Goal: Information Seeking & Learning: Learn about a topic

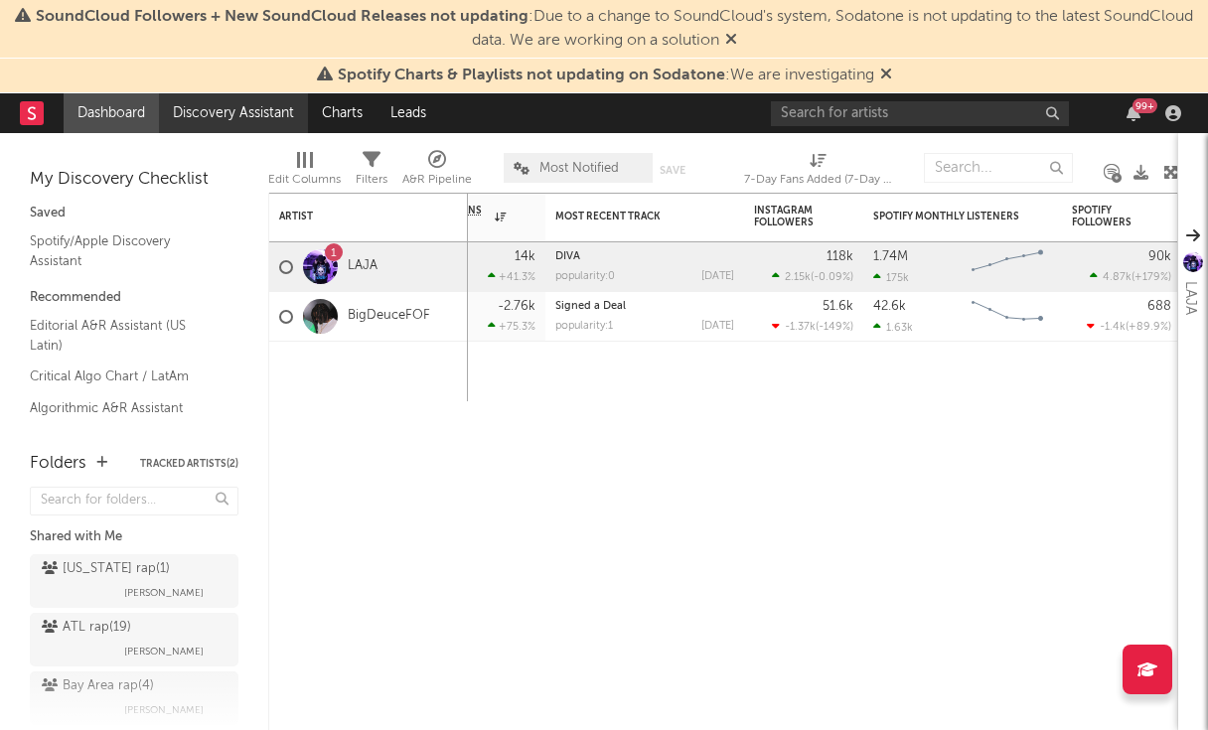
click at [272, 109] on link "Discovery Assistant" at bounding box center [233, 113] width 149 height 40
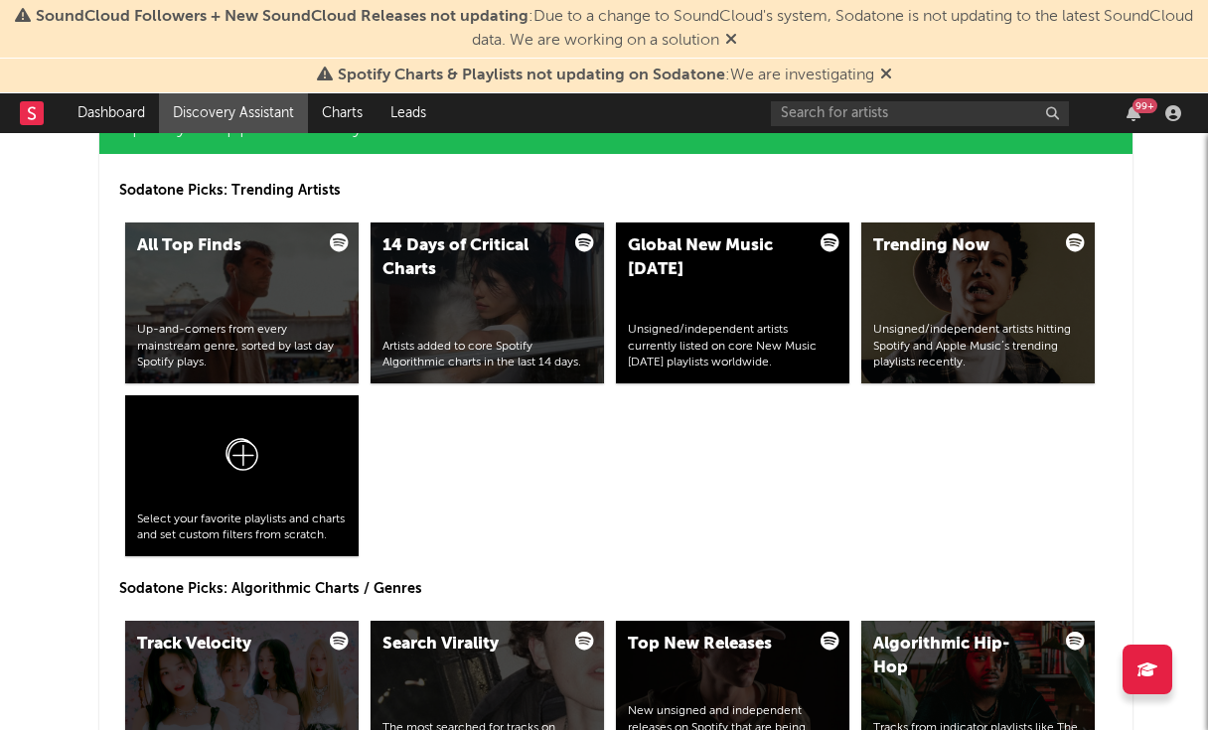
scroll to position [2469, 0]
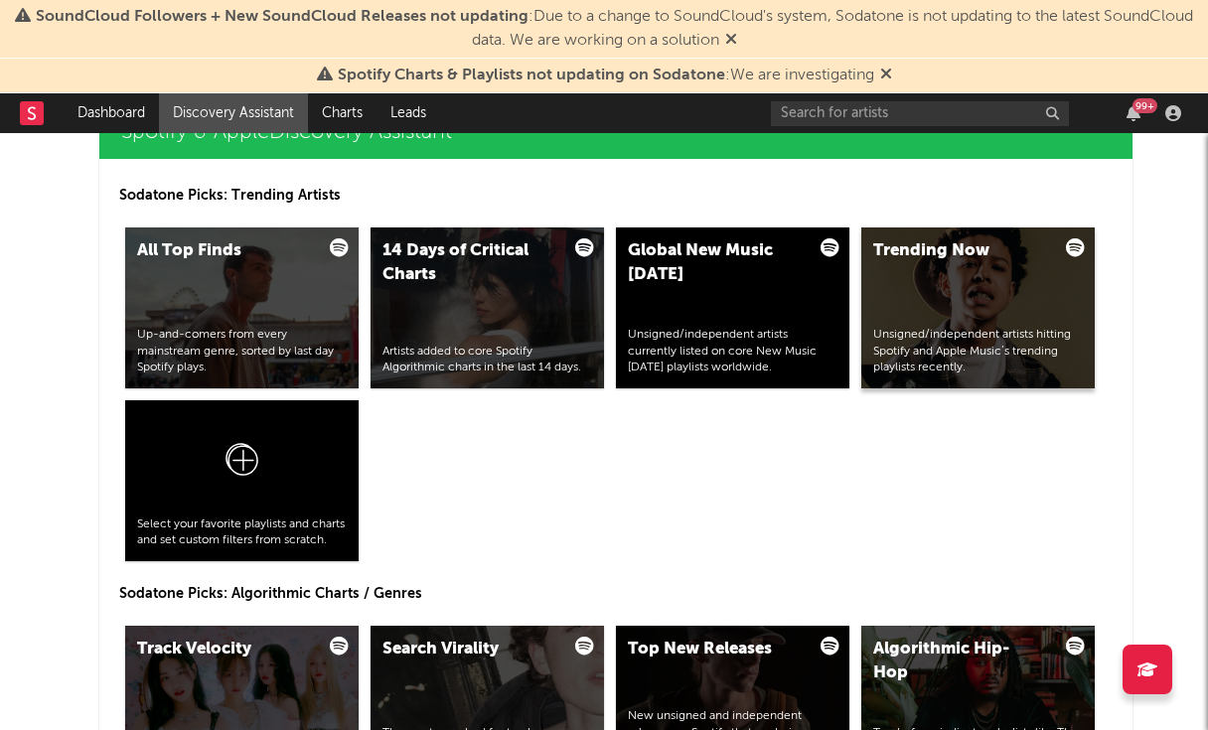
click at [913, 287] on div "Trending Now Unsigned/independent artists hitting Spotify and Apple Music’s tre…" at bounding box center [977, 307] width 233 height 161
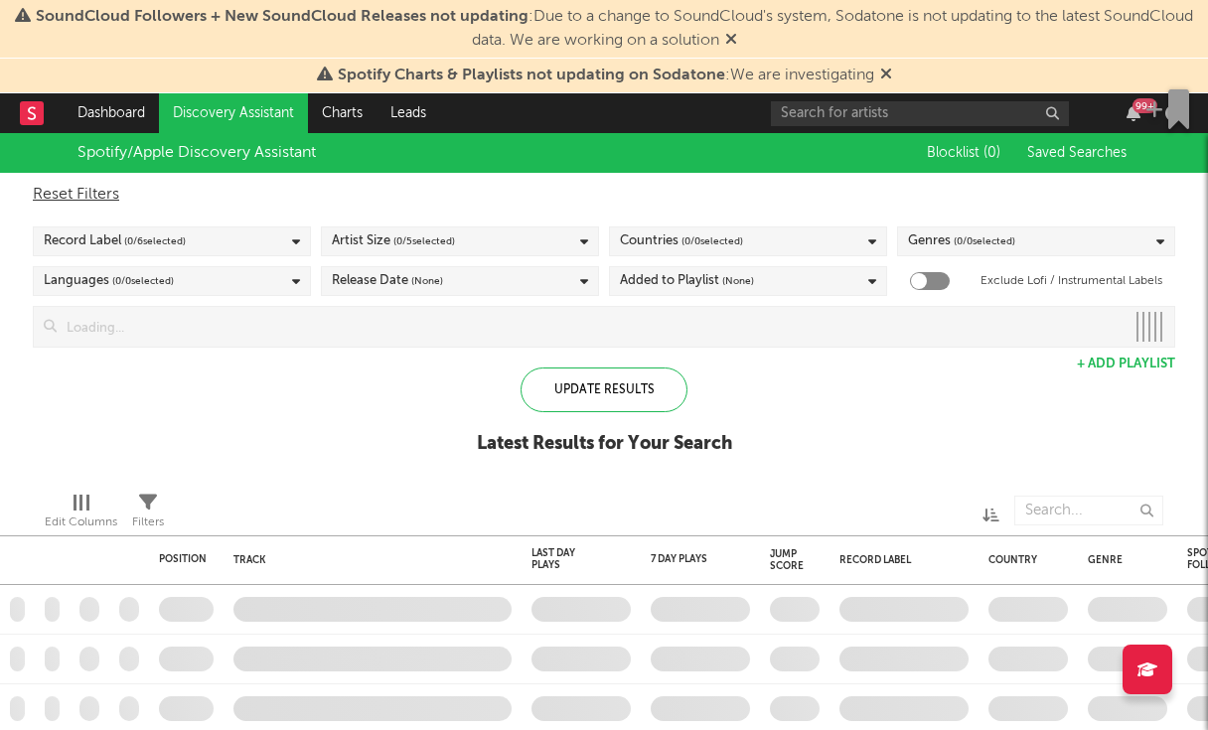
checkbox input "true"
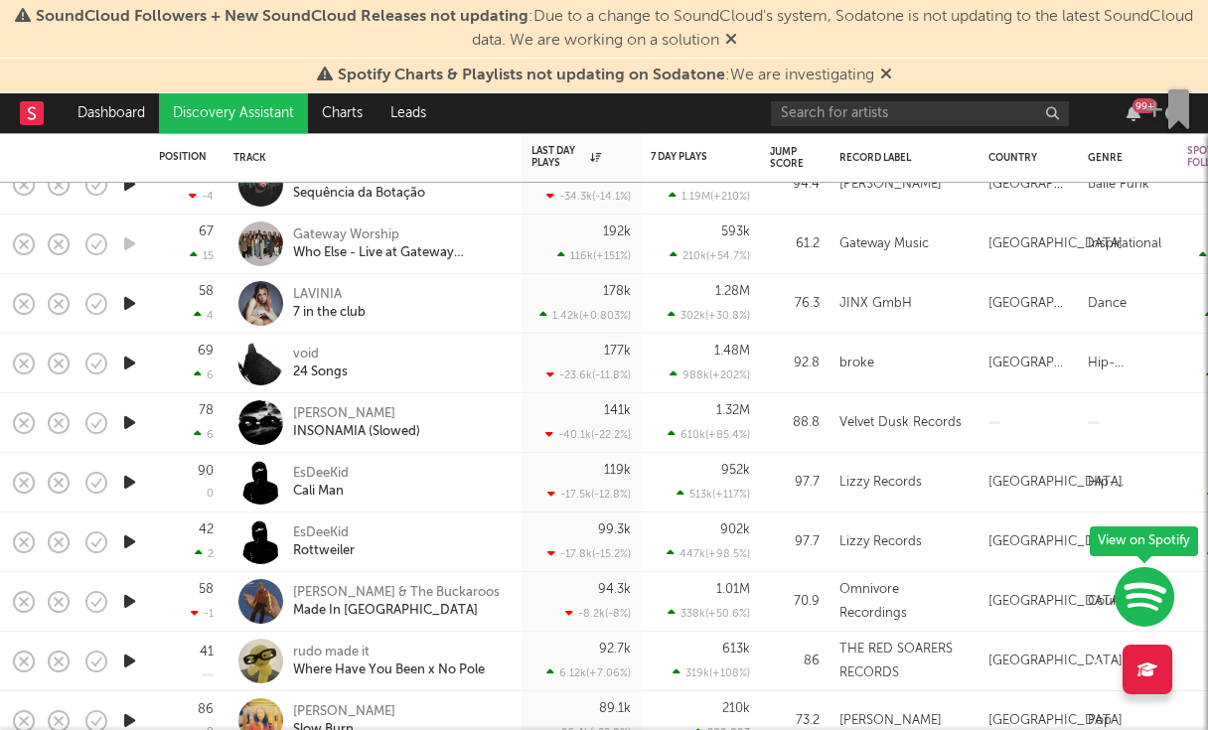
click at [249, 110] on link "Discovery Assistant" at bounding box center [233, 113] width 149 height 40
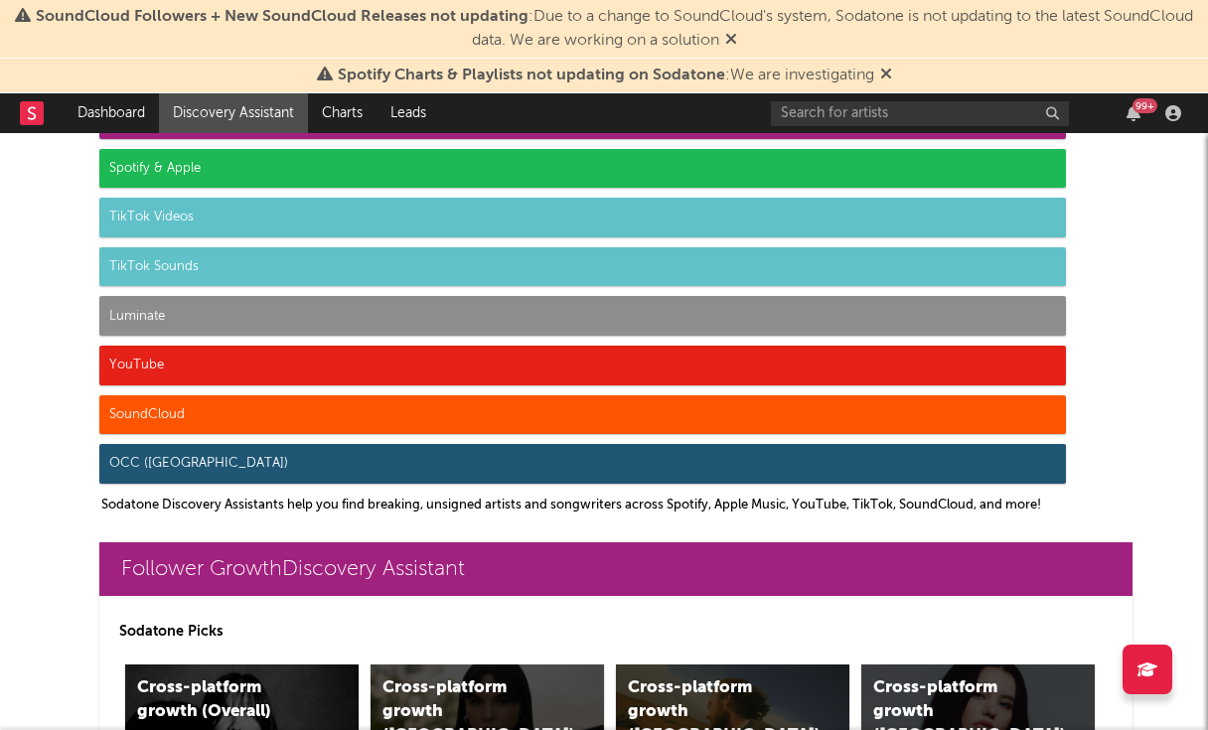
click at [326, 316] on div "Luminate" at bounding box center [582, 316] width 966 height 40
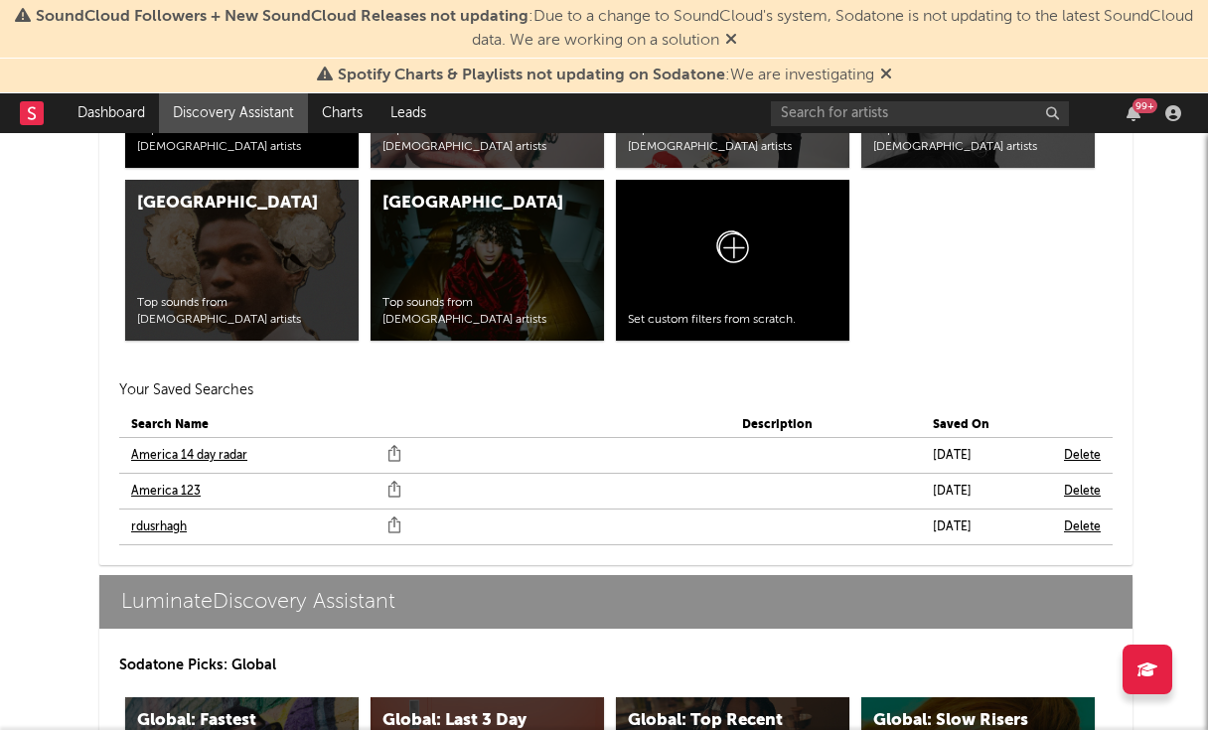
scroll to position [9524, 0]
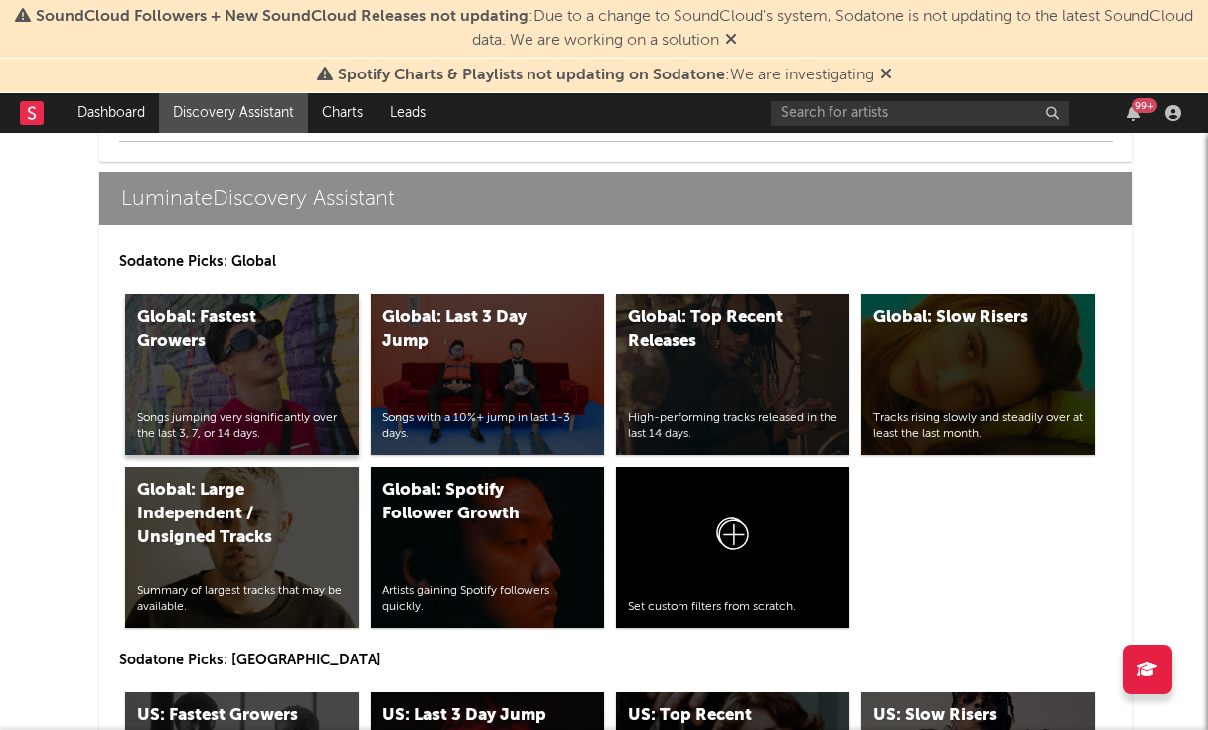
click at [232, 333] on div "Global: Fastest Growers" at bounding box center [221, 330] width 168 height 48
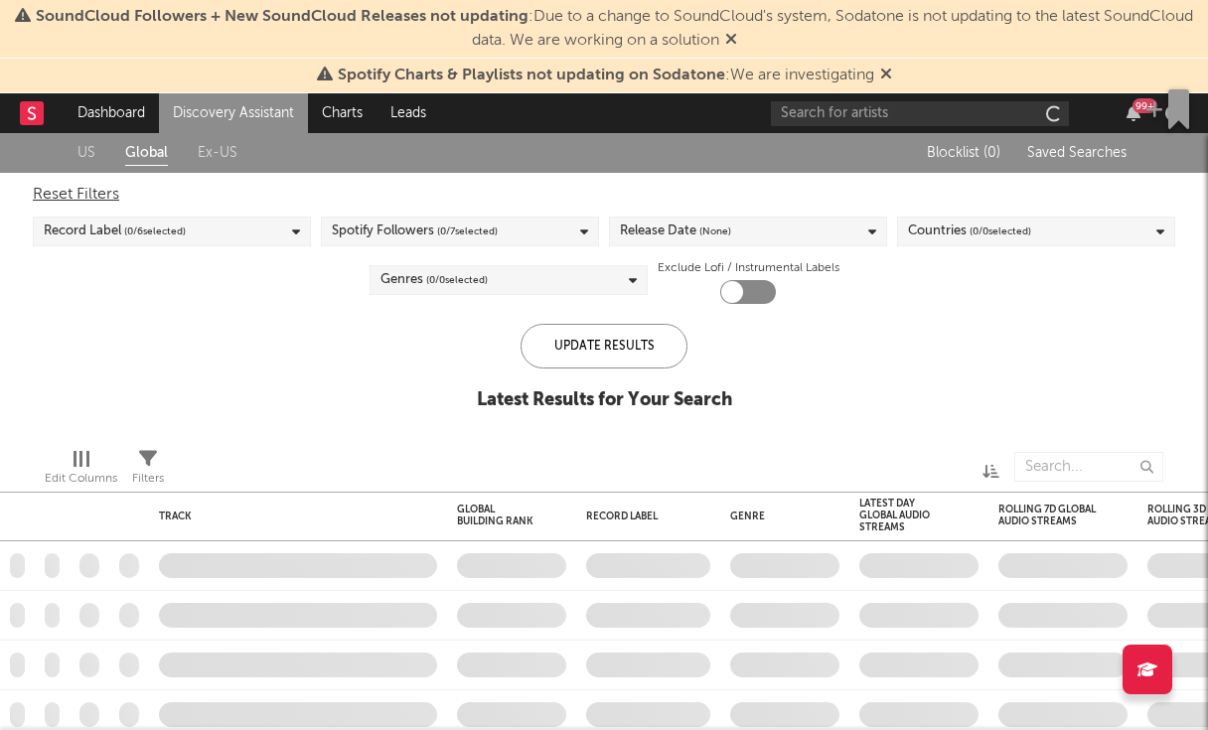
checkbox input "true"
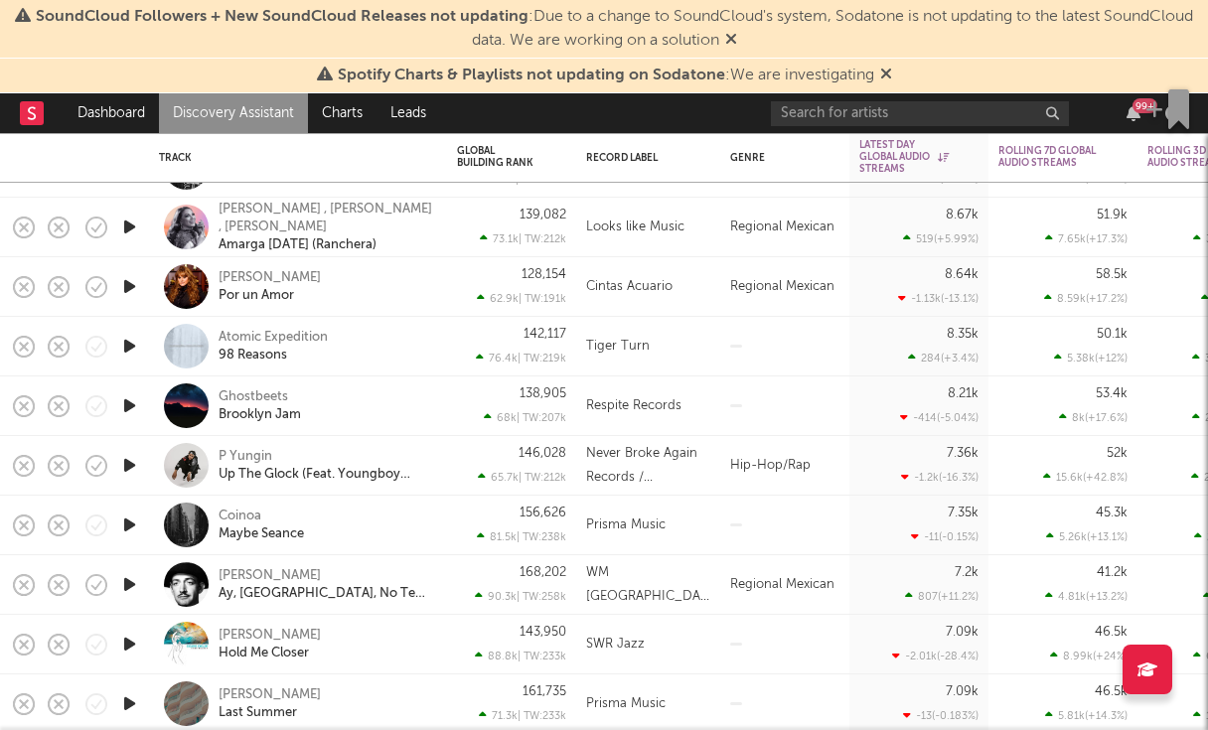
click at [233, 115] on link "Discovery Assistant" at bounding box center [233, 113] width 149 height 40
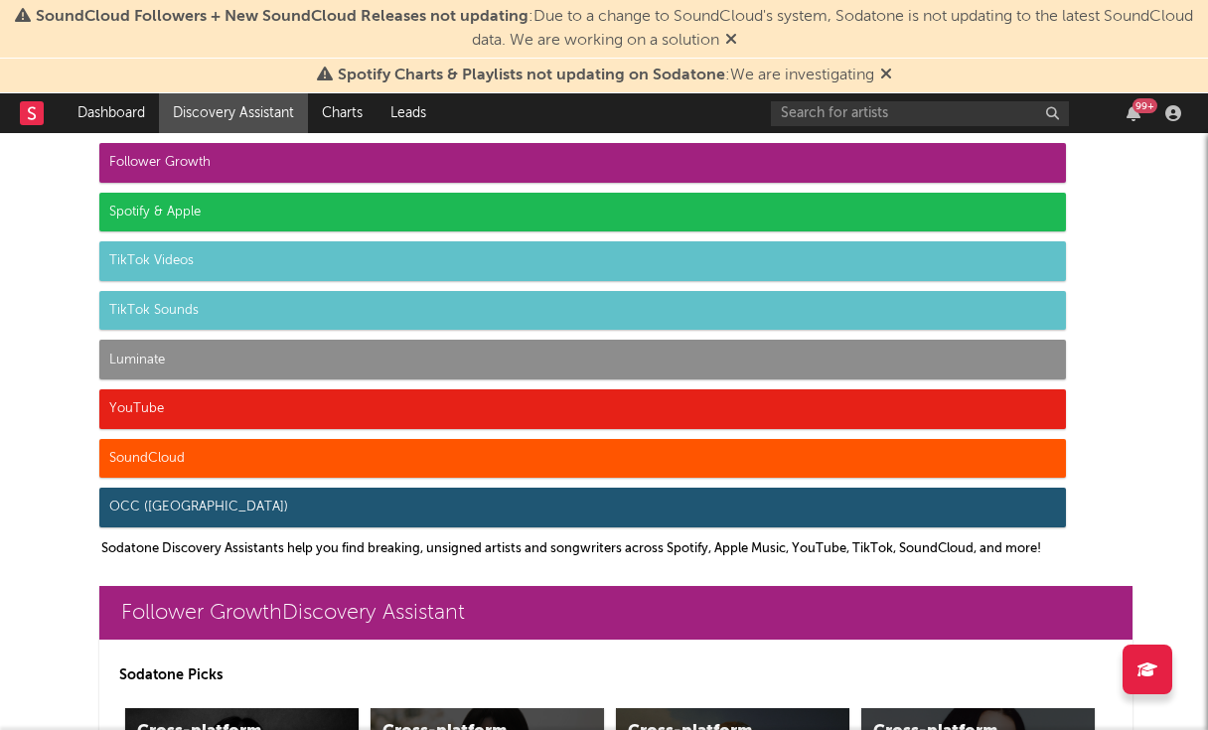
click at [204, 367] on div "Luminate" at bounding box center [582, 360] width 966 height 40
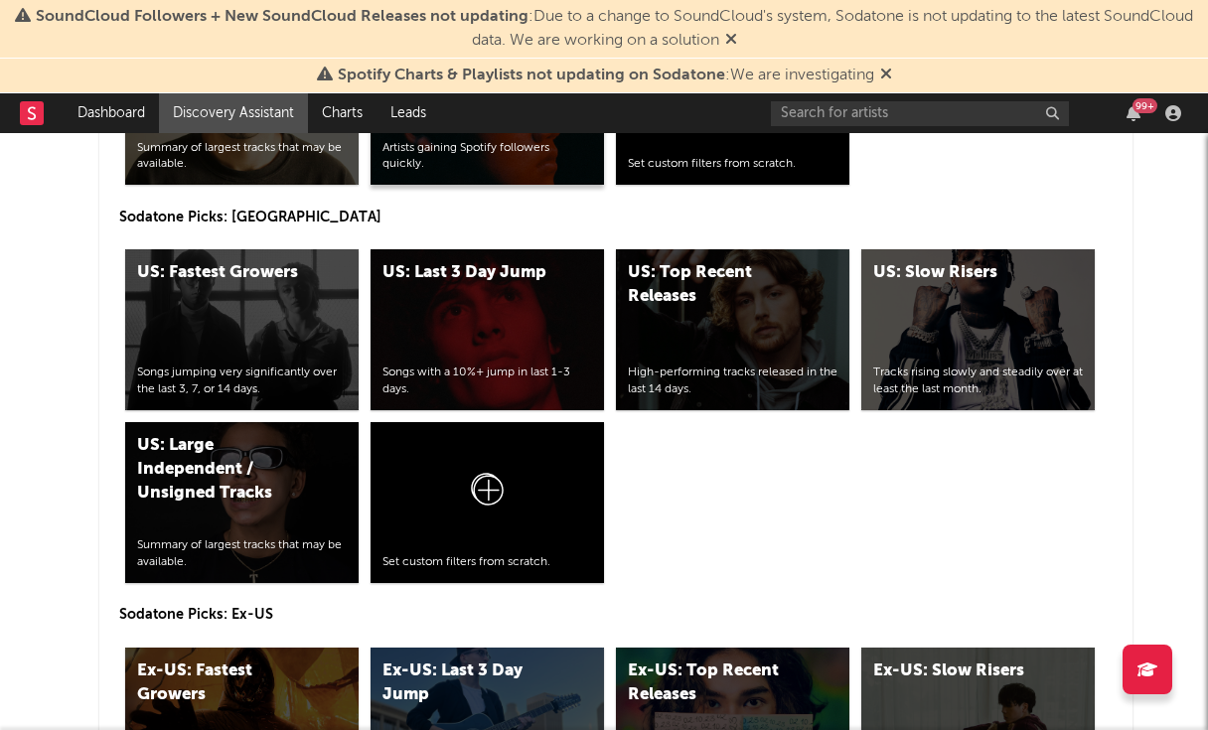
scroll to position [9969, 0]
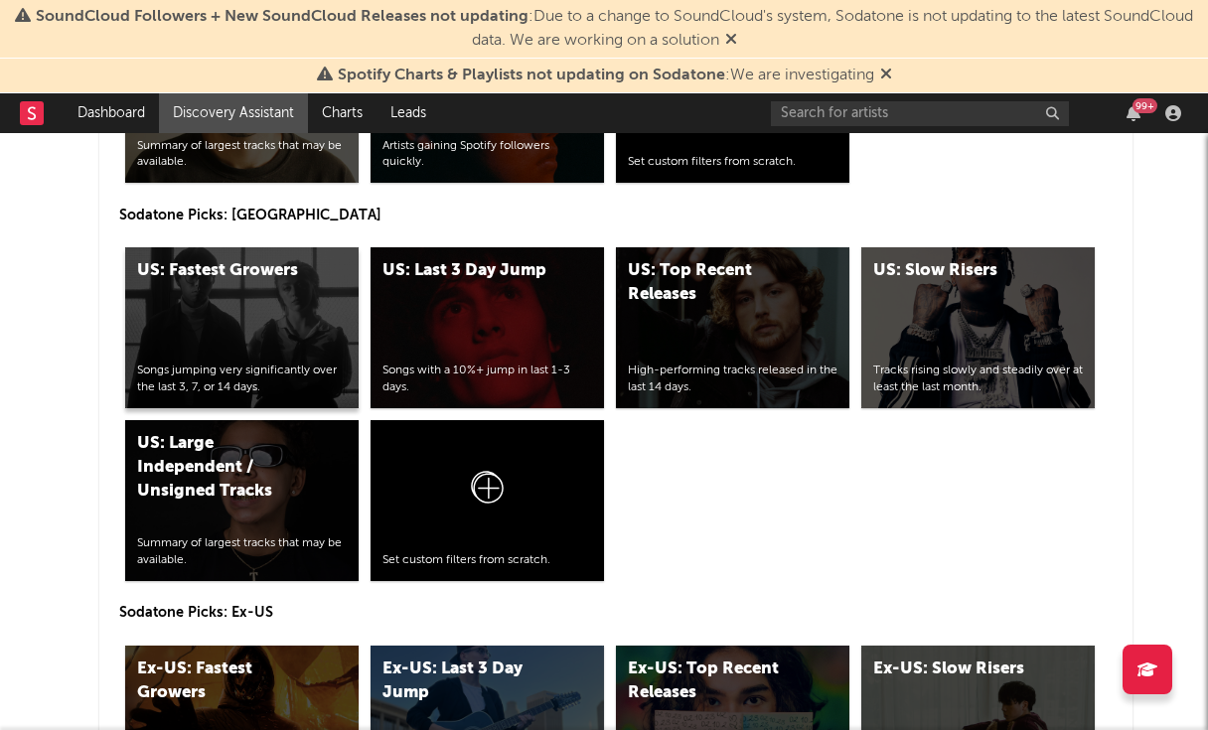
click at [285, 306] on div "US: Fastest Growers Songs jumping very significantly over the last 3, 7, or 14 …" at bounding box center [241, 327] width 233 height 161
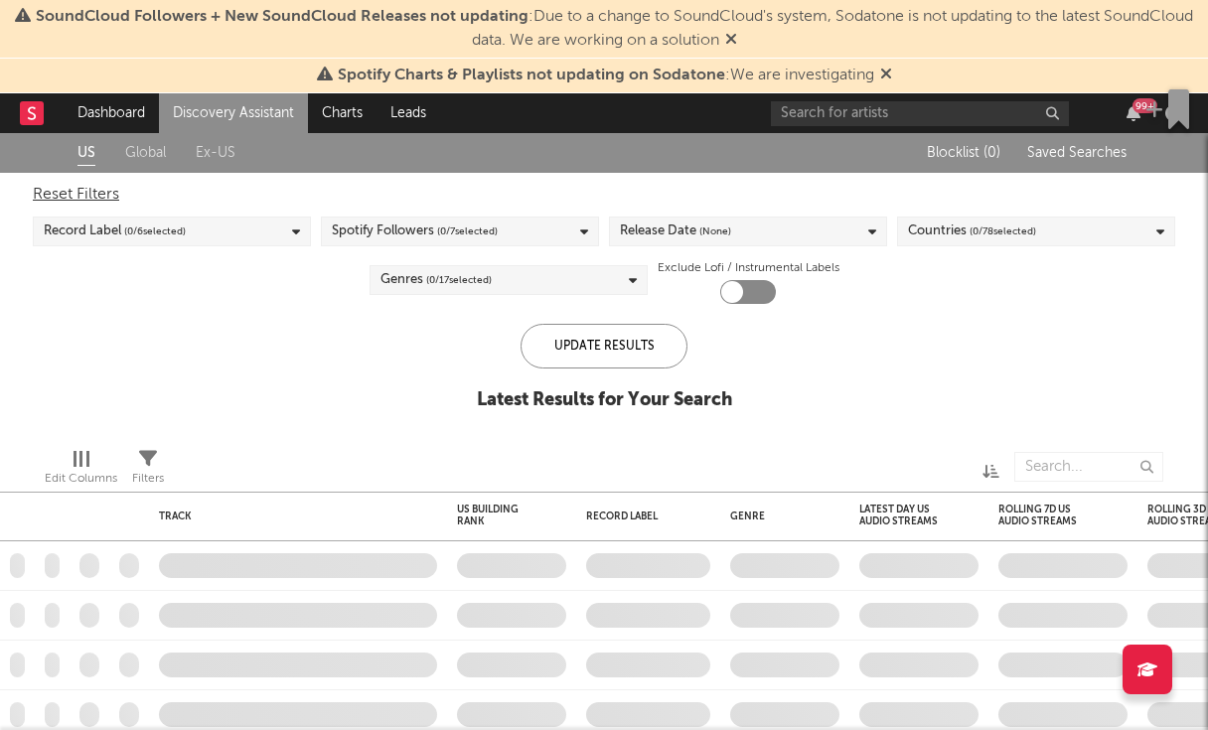
checkbox input "true"
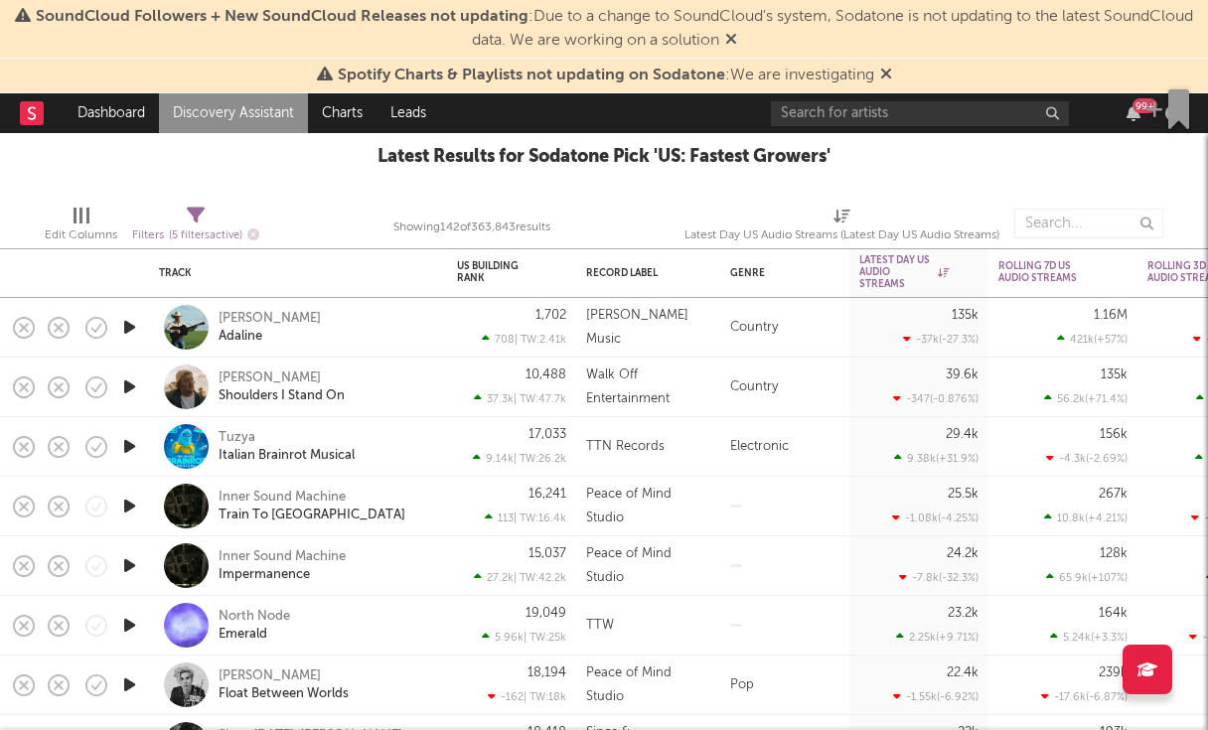
click at [131, 387] on icon "button" at bounding box center [129, 386] width 21 height 25
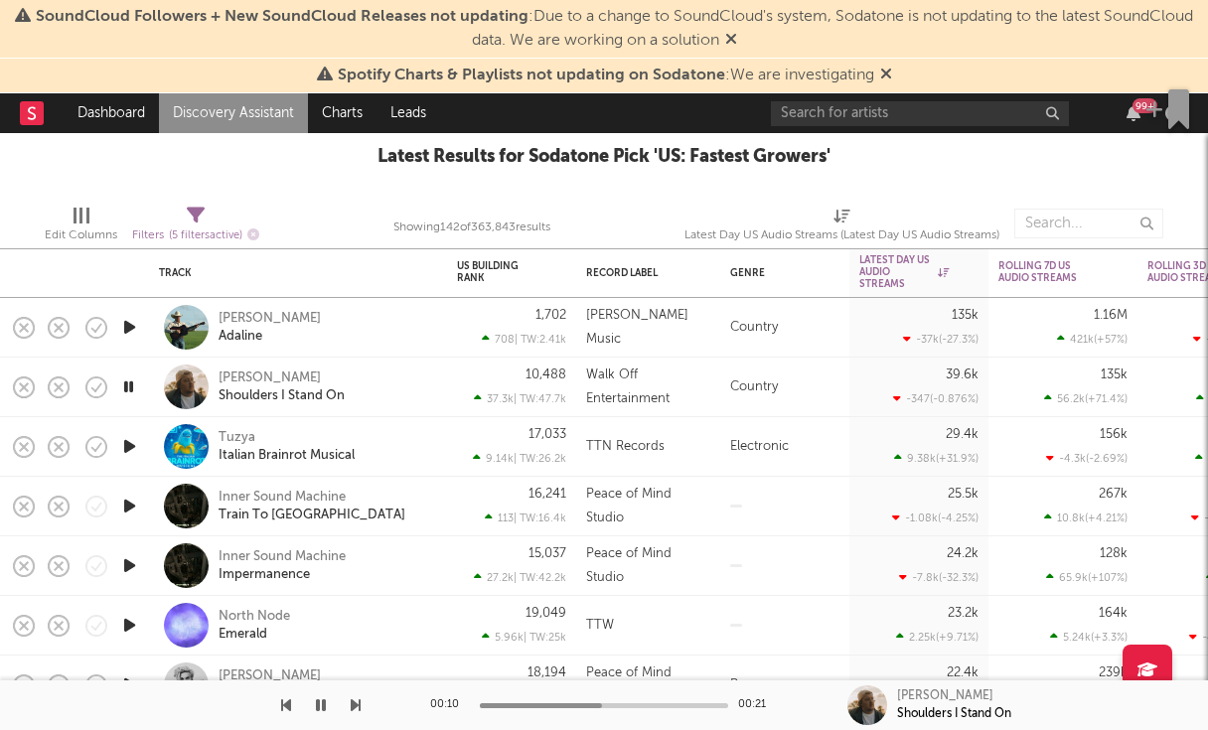
click at [132, 381] on icon "button" at bounding box center [128, 386] width 19 height 25
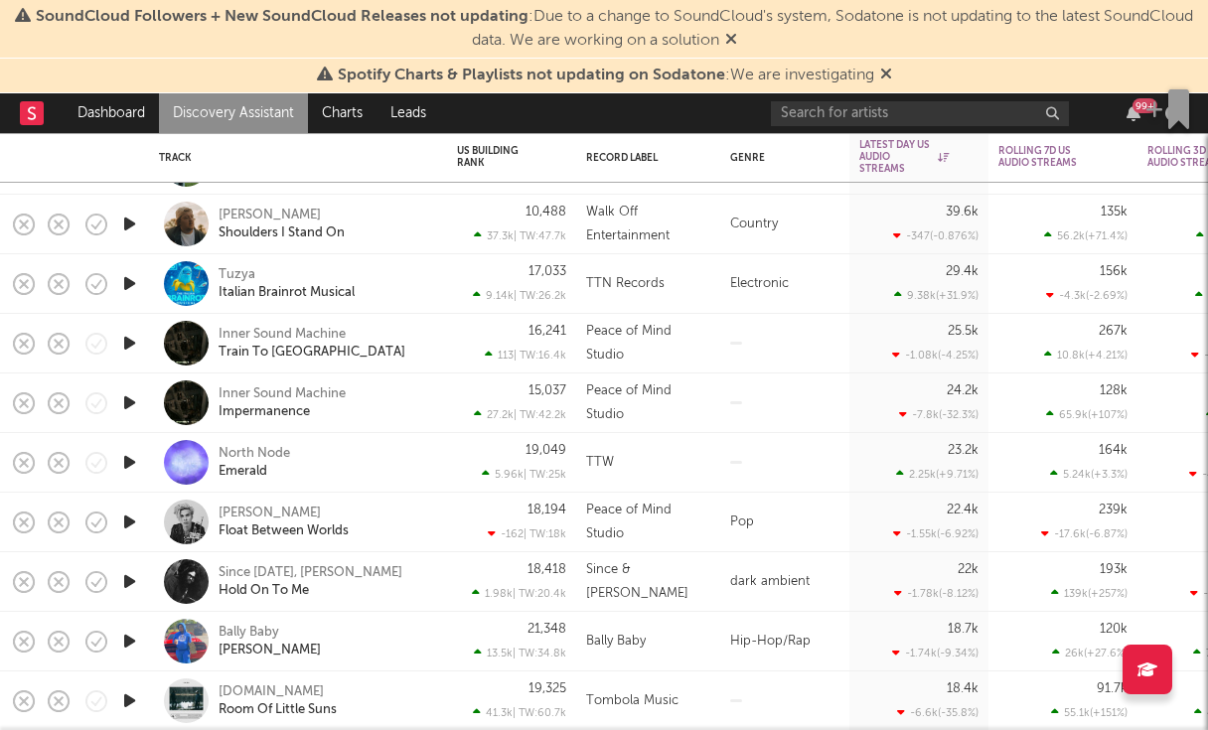
click at [130, 637] on icon "button" at bounding box center [129, 641] width 21 height 25
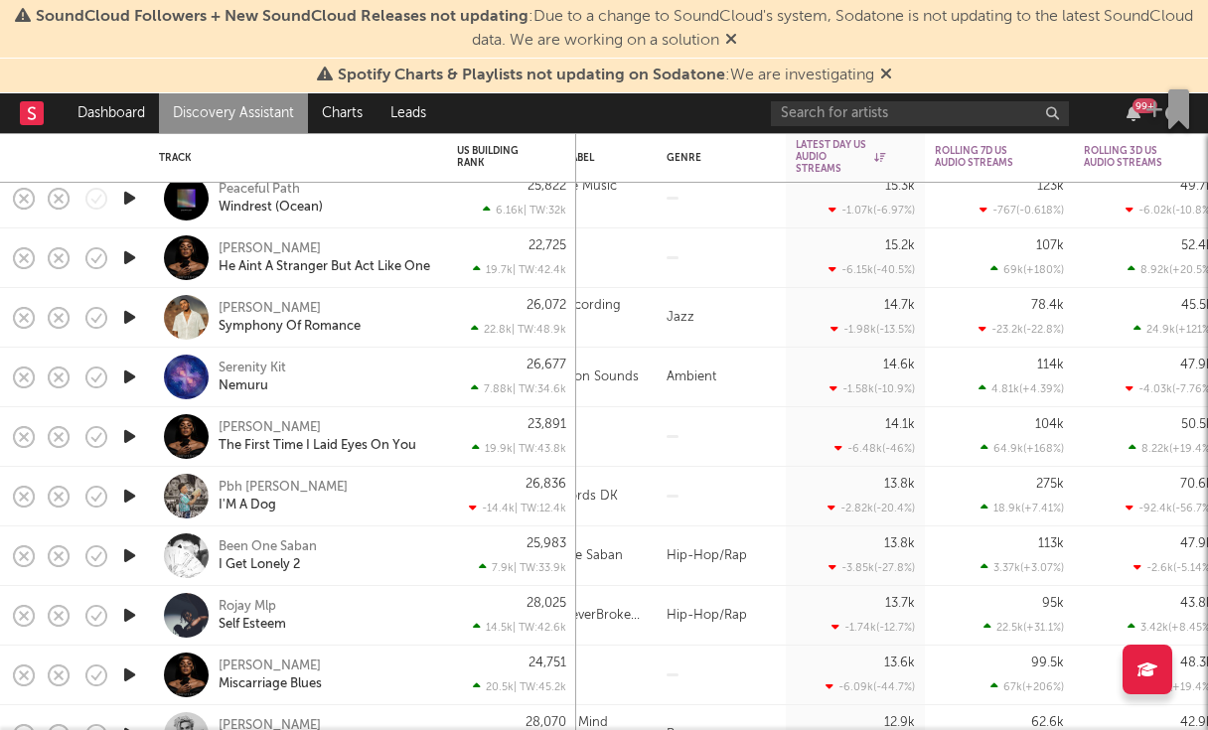
click at [123, 556] on icon "button" at bounding box center [129, 555] width 21 height 25
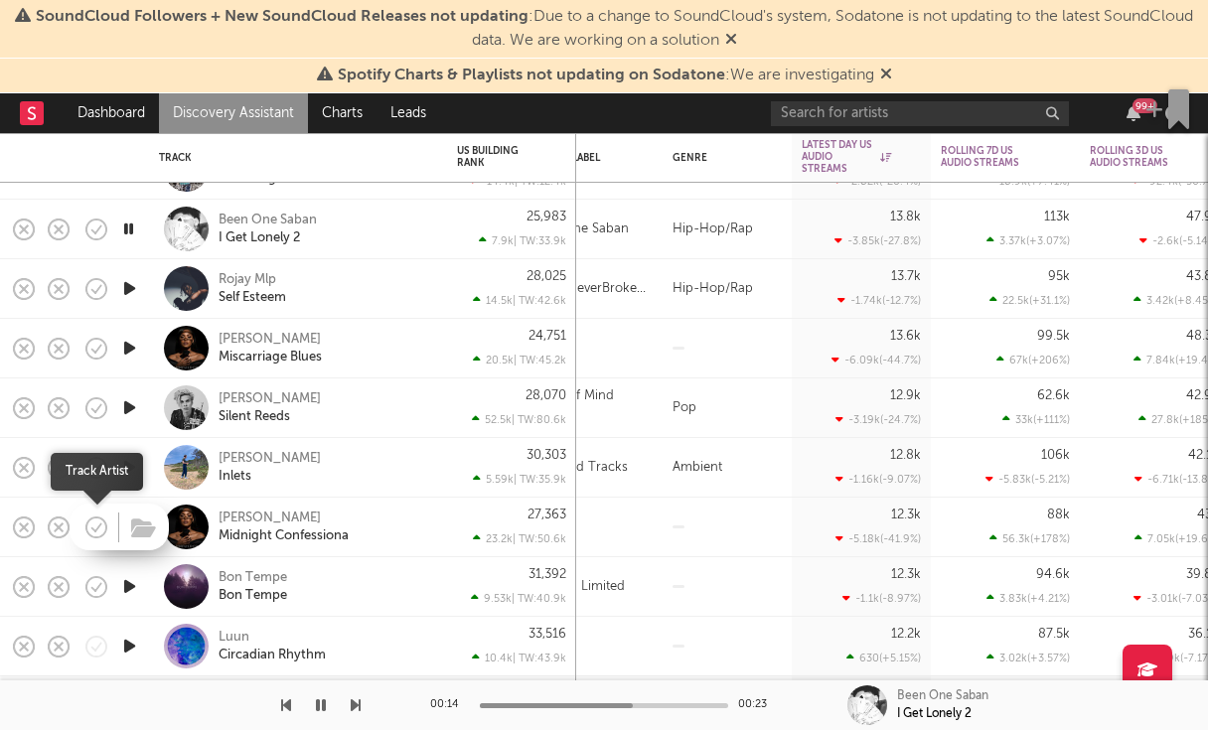
click at [107, 525] on icon "button" at bounding box center [96, 527] width 28 height 28
click at [125, 596] on icon "button" at bounding box center [129, 586] width 21 height 25
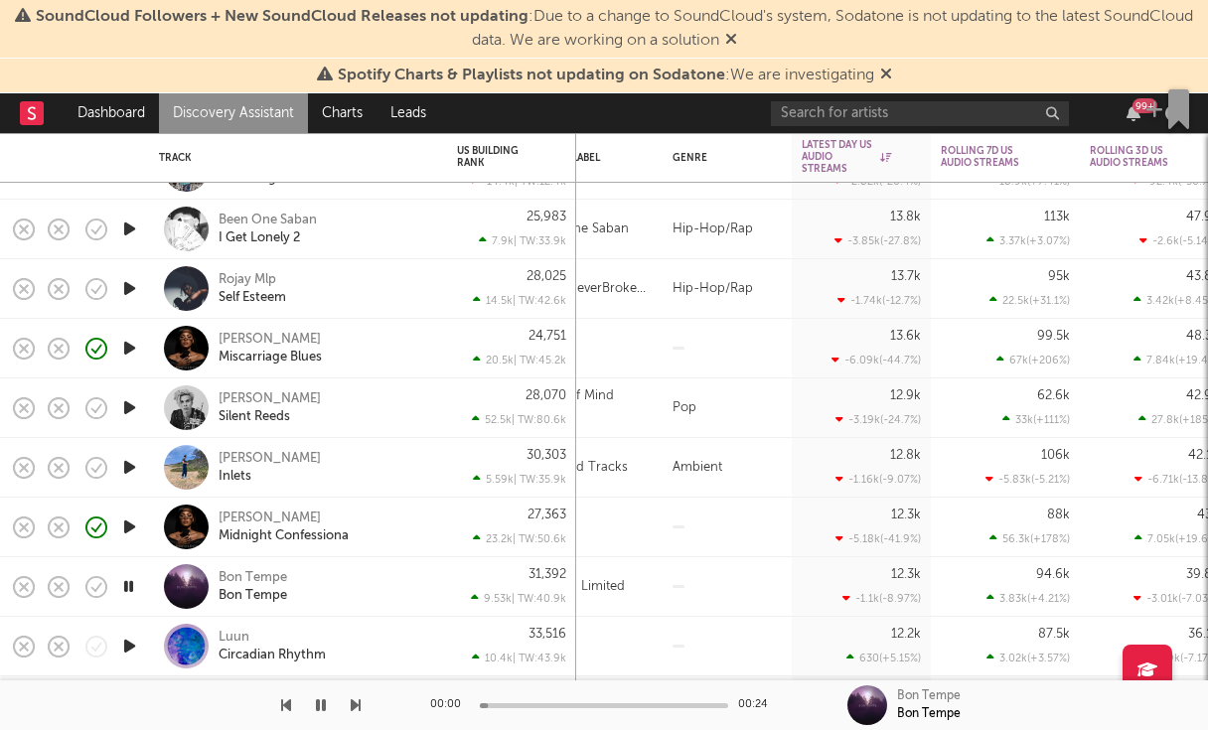
click at [133, 532] on icon "button" at bounding box center [129, 526] width 21 height 25
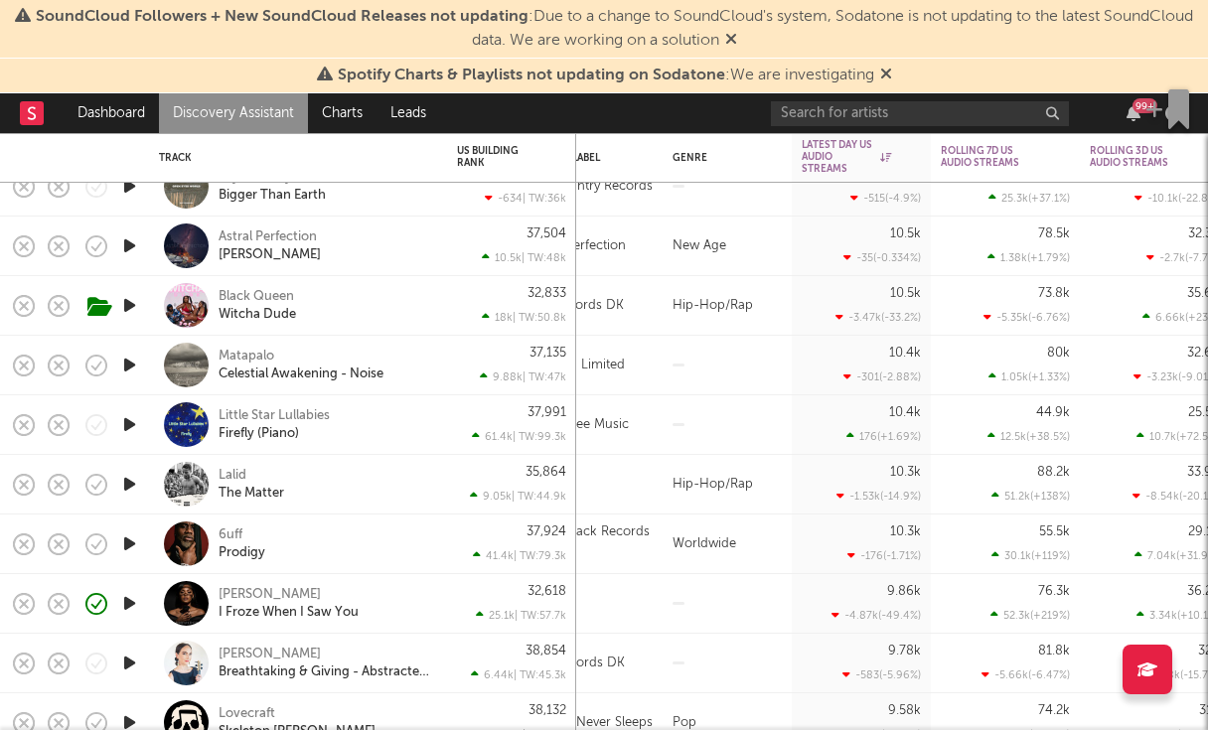
click at [132, 547] on icon "button" at bounding box center [129, 543] width 21 height 25
click at [131, 546] on icon "button" at bounding box center [129, 543] width 21 height 25
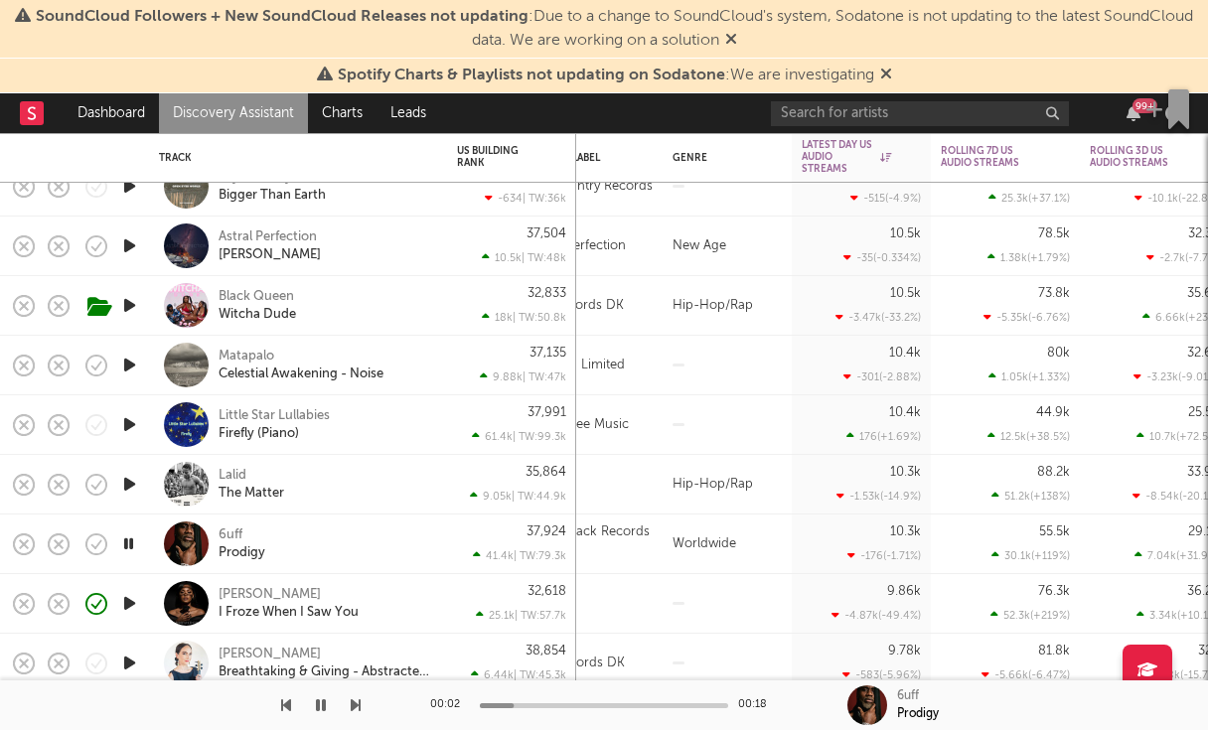
click at [131, 546] on icon "button" at bounding box center [128, 543] width 19 height 25
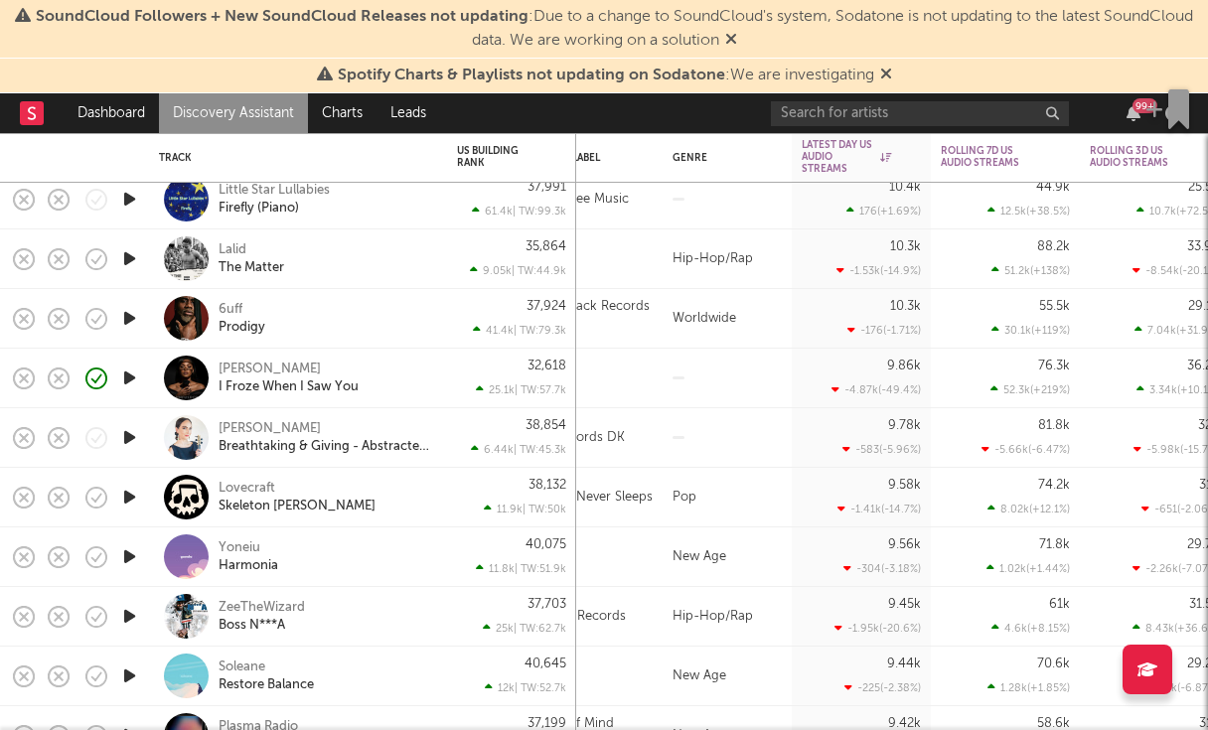
click at [200, 110] on link "Discovery Assistant" at bounding box center [233, 113] width 149 height 40
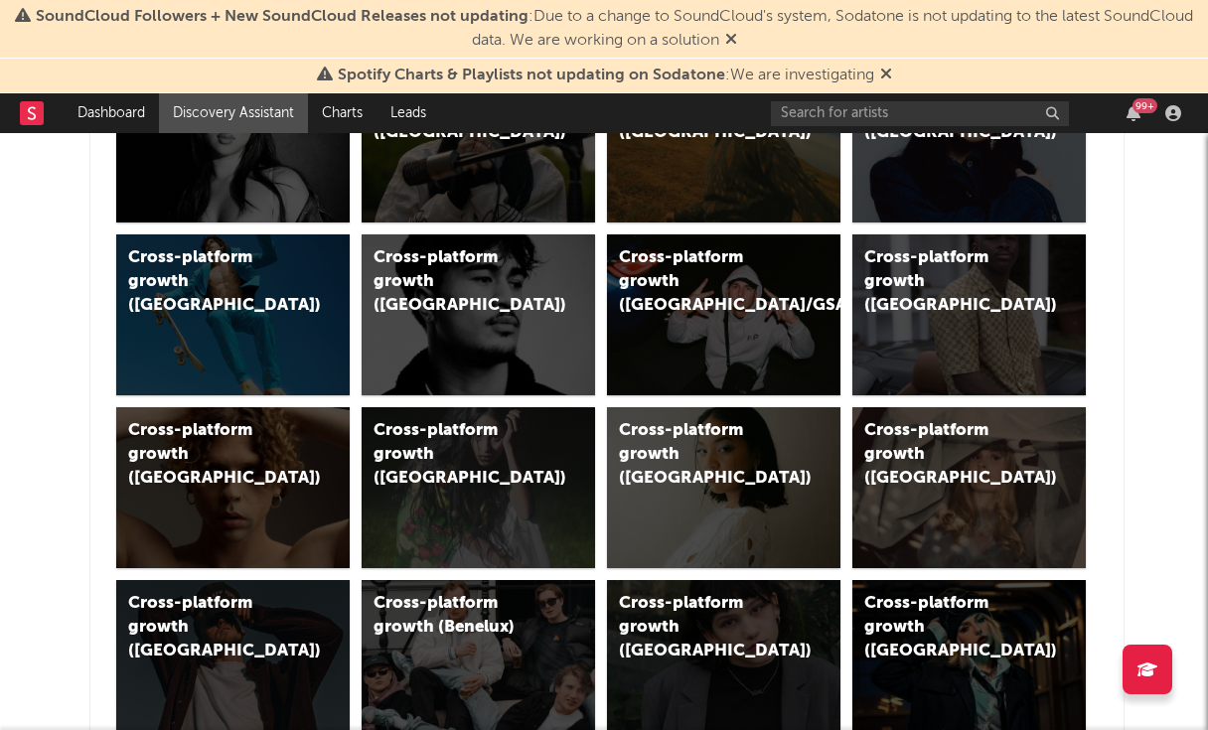
scroll to position [0, 9]
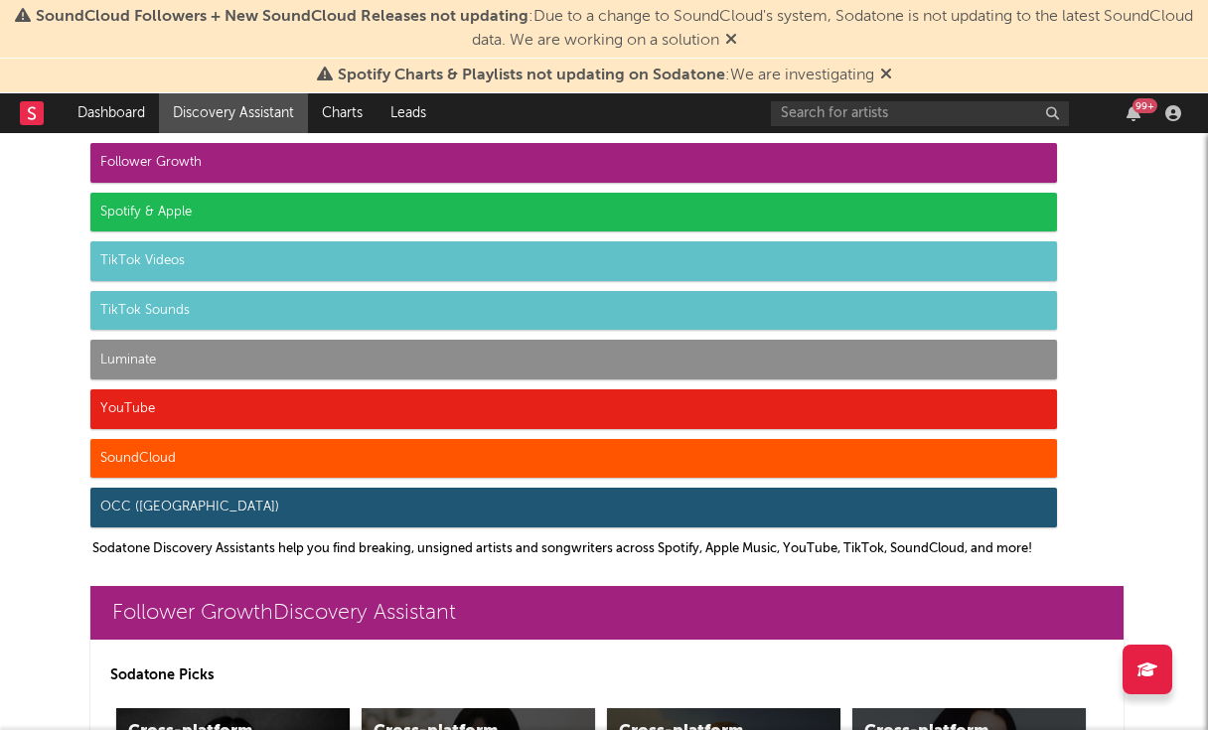
click at [244, 114] on link "Discovery Assistant" at bounding box center [233, 113] width 149 height 40
click at [1135, 116] on icon "button" at bounding box center [1133, 113] width 14 height 16
click at [327, 119] on link "Charts" at bounding box center [342, 113] width 69 height 40
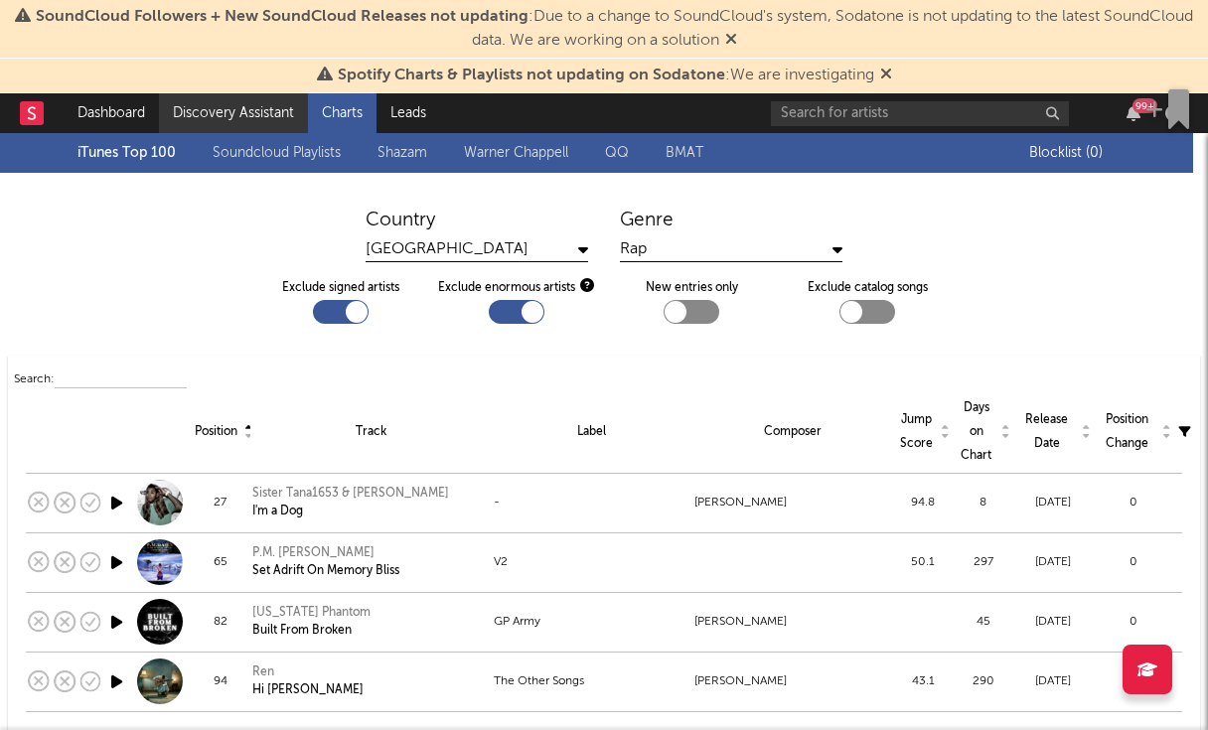
click at [244, 122] on link "Discovery Assistant" at bounding box center [233, 113] width 149 height 40
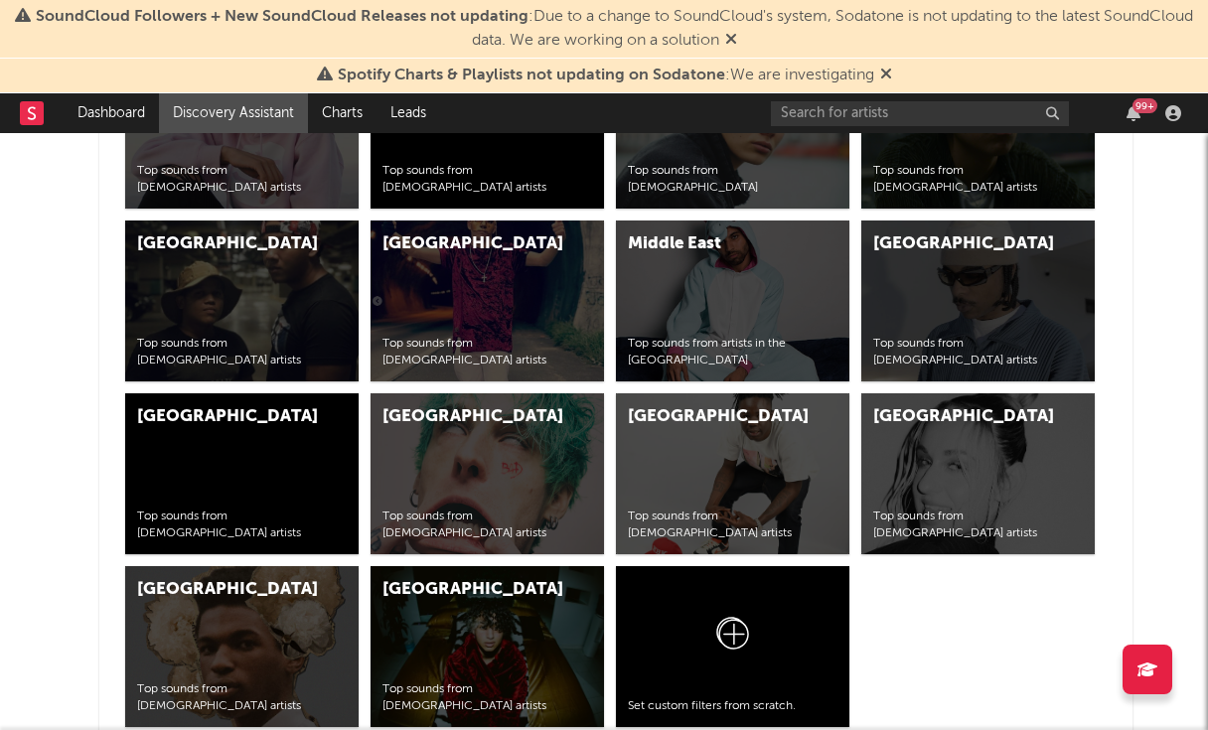
scroll to position [8225, 0]
